Goal: Find specific fact: Find specific fact

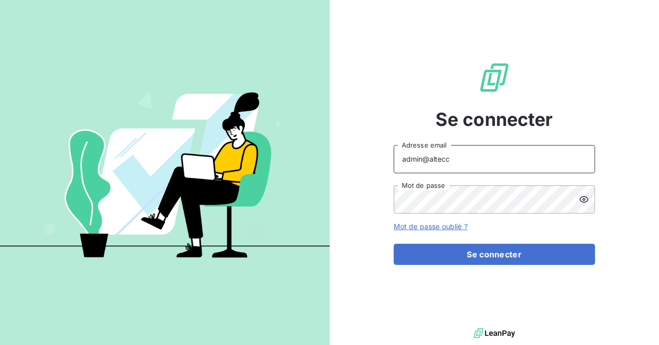
click at [474, 161] on input "admin@altecc" at bounding box center [494, 159] width 201 height 28
type input "admin@auditaction"
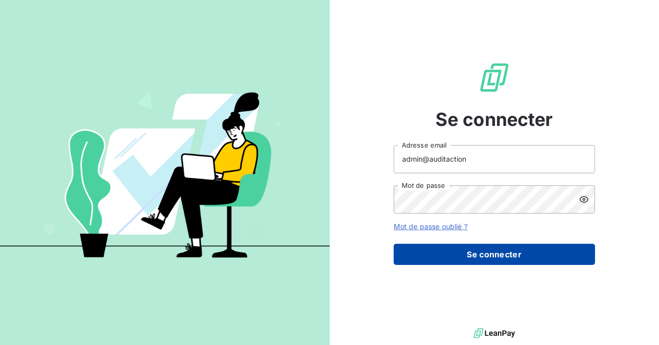
click at [474, 253] on button "Se connecter" at bounding box center [494, 254] width 201 height 21
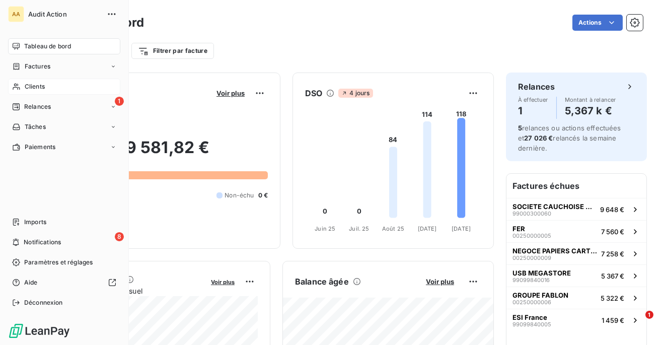
click at [51, 89] on div "Clients" at bounding box center [64, 87] width 112 height 16
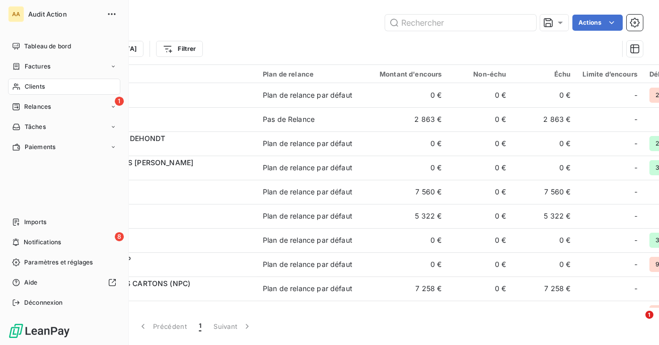
click at [40, 86] on span "Clients" at bounding box center [35, 86] width 20 height 9
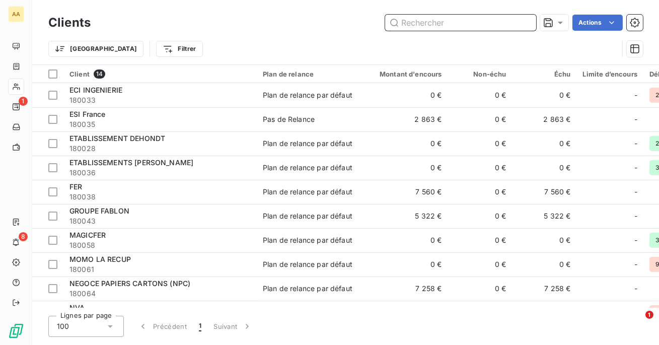
click at [454, 27] on input "text" at bounding box center [460, 23] width 151 height 16
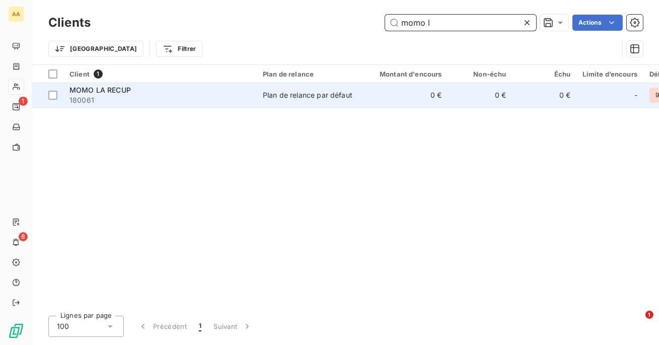
type input "momo l"
click at [174, 102] on span "180061" at bounding box center [159, 100] width 181 height 10
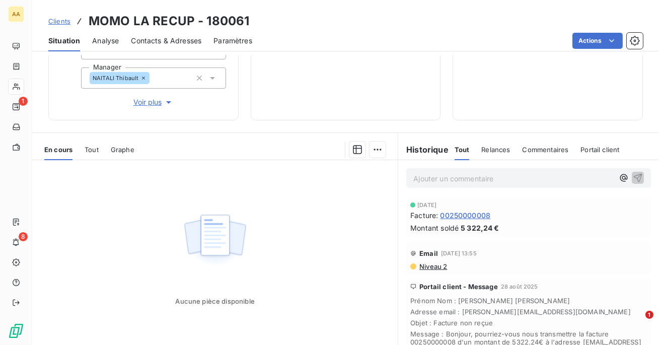
scroll to position [149, 0]
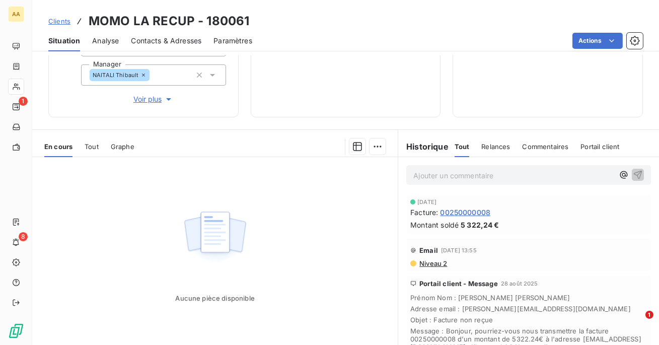
click at [459, 217] on span "00250000008" at bounding box center [465, 212] width 50 height 11
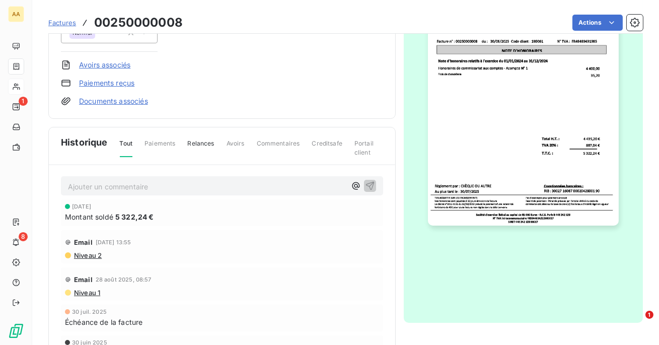
scroll to position [6, 0]
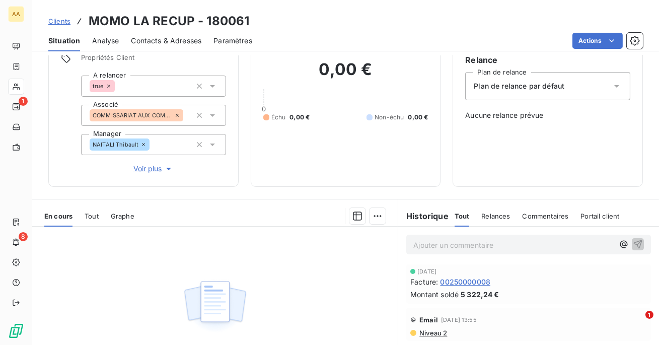
scroll to position [96, 0]
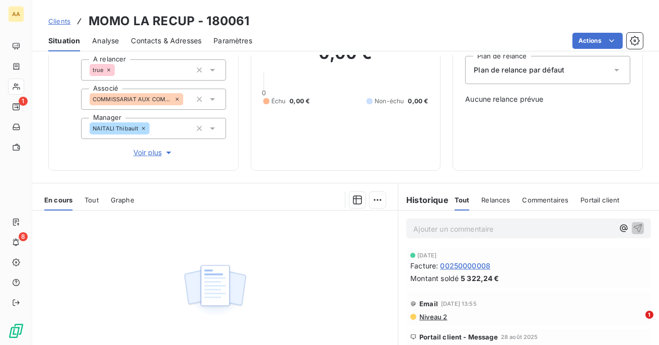
click at [93, 197] on span "Tout" at bounding box center [92, 200] width 14 height 8
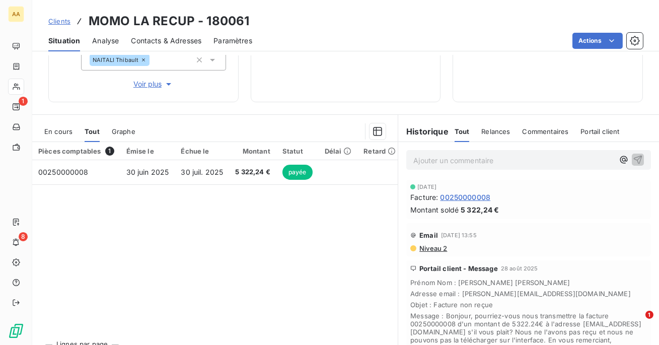
scroll to position [172, 0]
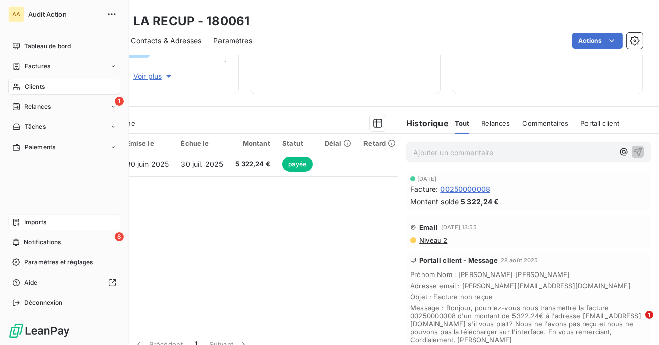
click at [25, 222] on span "Imports" at bounding box center [35, 222] width 22 height 9
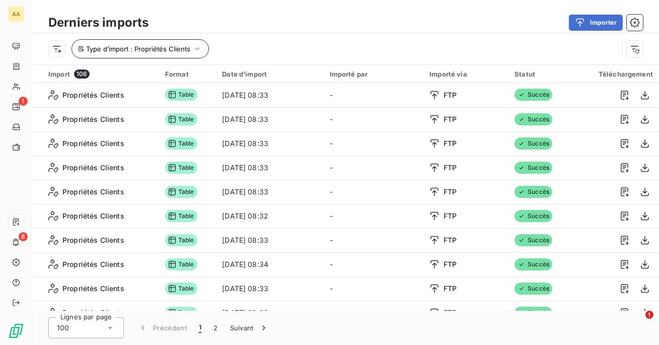
click at [194, 45] on icon "button" at bounding box center [197, 49] width 10 height 10
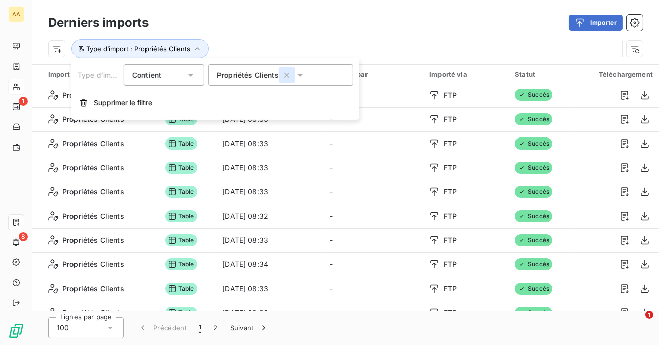
click at [284, 72] on icon "button" at bounding box center [287, 75] width 10 height 10
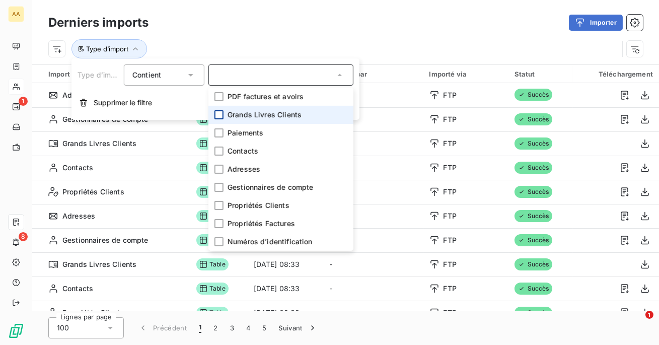
click at [216, 113] on div at bounding box center [219, 114] width 9 height 9
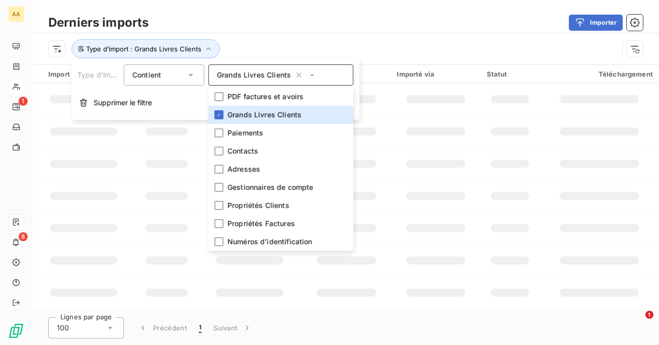
click at [275, 44] on div "Type d’import : Grands Livres Clients" at bounding box center [333, 48] width 570 height 19
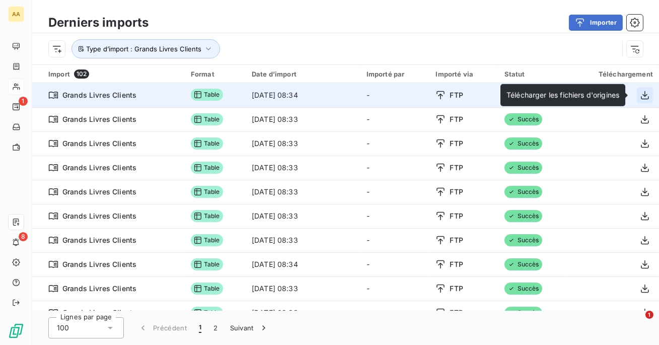
click at [642, 93] on icon "button" at bounding box center [645, 95] width 10 height 10
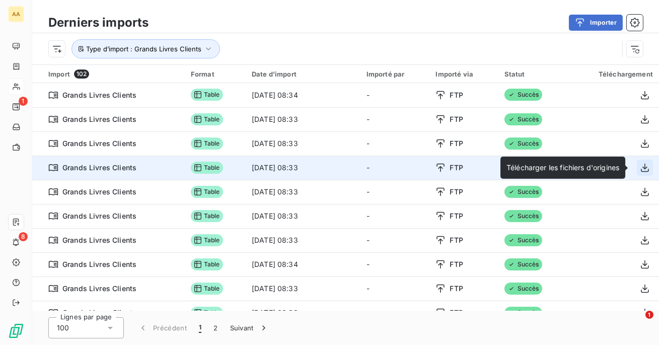
click at [640, 169] on icon "button" at bounding box center [645, 168] width 10 height 10
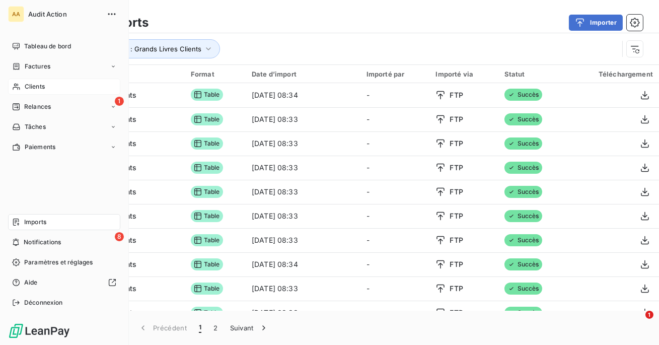
click at [28, 85] on span "Clients" at bounding box center [35, 86] width 20 height 9
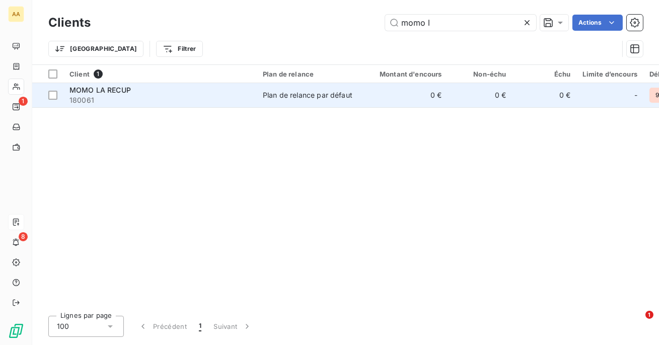
click at [216, 106] on td "MOMO LA RECUP 180061" at bounding box center [159, 95] width 193 height 24
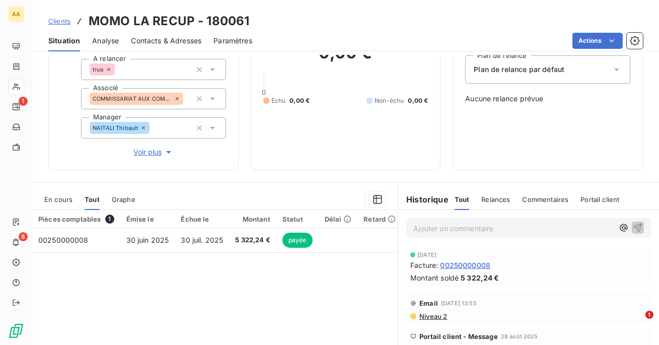
scroll to position [132, 0]
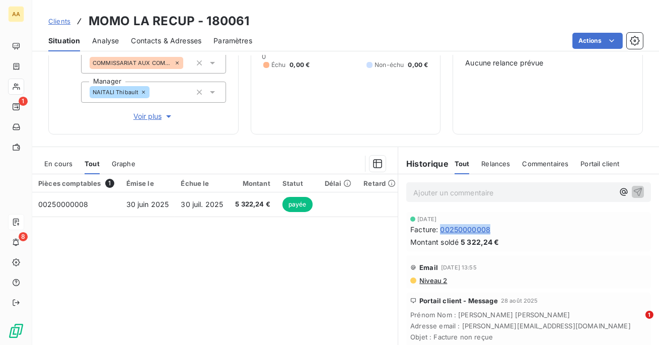
drag, startPoint x: 506, startPoint y: 233, endPoint x: 442, endPoint y: 232, distance: 63.5
click at [442, 232] on div "Facture : 00250000008" at bounding box center [528, 229] width 237 height 11
copy span "00250000008"
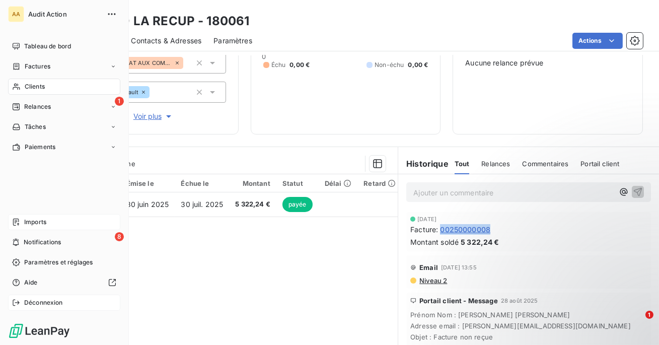
click at [28, 308] on div "Déconnexion" at bounding box center [64, 303] width 112 height 16
click at [36, 304] on span "Déconnexion" at bounding box center [43, 302] width 39 height 9
